Goal: Task Accomplishment & Management: Use online tool/utility

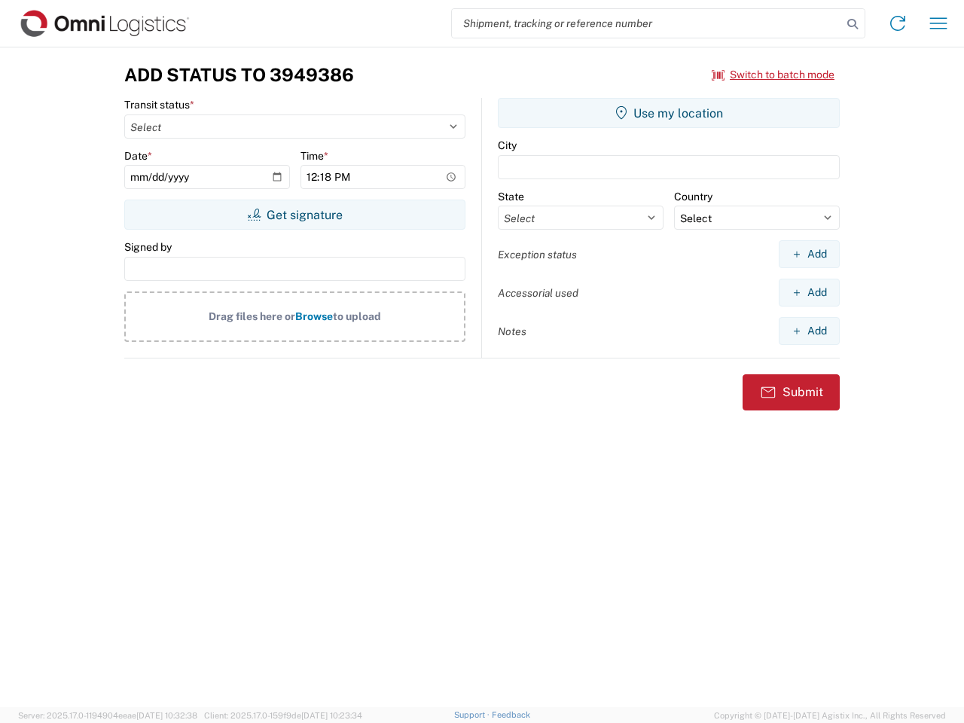
click at [647, 23] on input "search" at bounding box center [647, 23] width 390 height 29
click at [853, 24] on icon at bounding box center [852, 24] width 21 height 21
click at [898, 23] on icon at bounding box center [898, 23] width 24 height 24
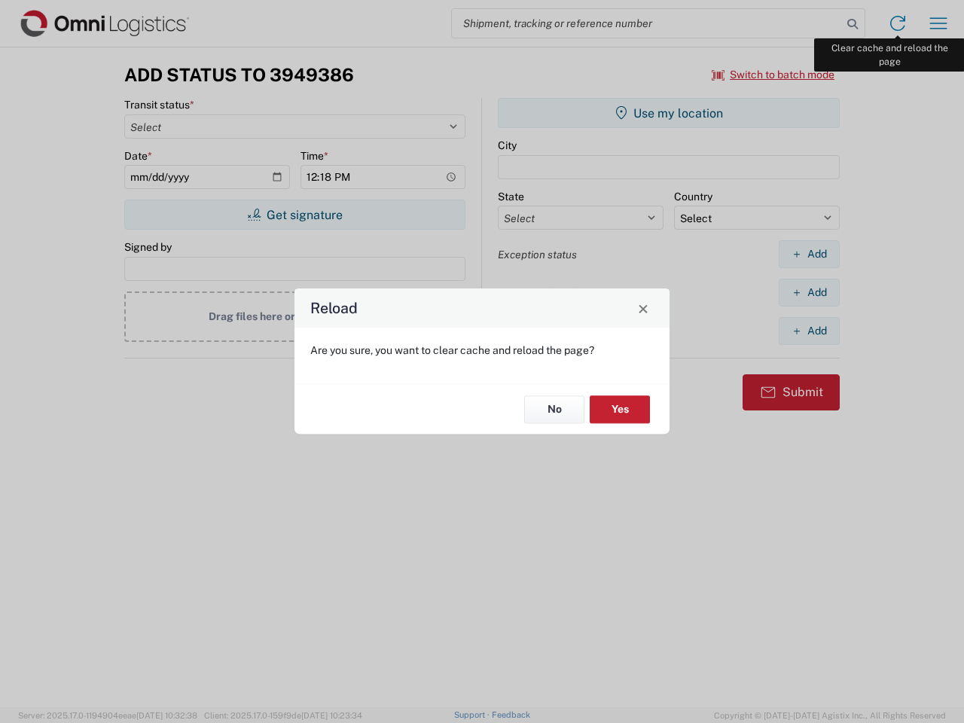
click at [938, 23] on div "Reload Are you sure, you want to clear cache and reload the page? No Yes" at bounding box center [482, 361] width 964 height 723
click at [774, 75] on div "Reload Are you sure, you want to clear cache and reload the page? No Yes" at bounding box center [482, 361] width 964 height 723
click at [294, 215] on div "Reload Are you sure, you want to clear cache and reload the page? No Yes" at bounding box center [482, 361] width 964 height 723
click at [669, 113] on div "Reload Are you sure, you want to clear cache and reload the page? No Yes" at bounding box center [482, 361] width 964 height 723
click at [809, 254] on div "Reload Are you sure, you want to clear cache and reload the page? No Yes" at bounding box center [482, 361] width 964 height 723
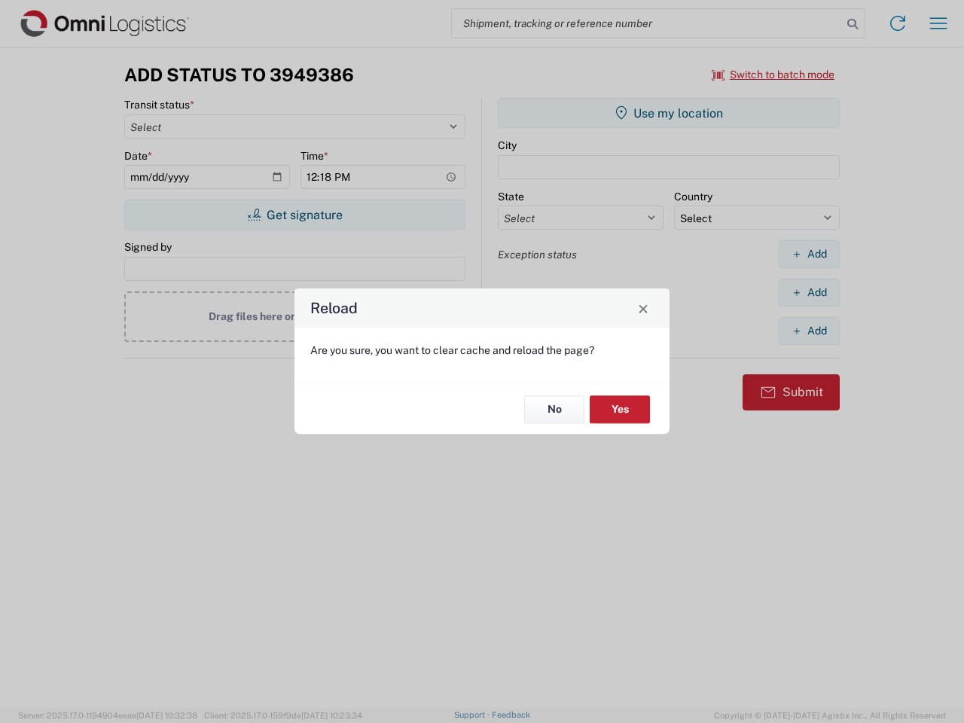
click at [809, 292] on div "Reload Are you sure, you want to clear cache and reload the page? No Yes" at bounding box center [482, 361] width 964 height 723
click at [809, 331] on div "Reload Are you sure, you want to clear cache and reload the page? No Yes" at bounding box center [482, 361] width 964 height 723
